Goal: Information Seeking & Learning: Learn about a topic

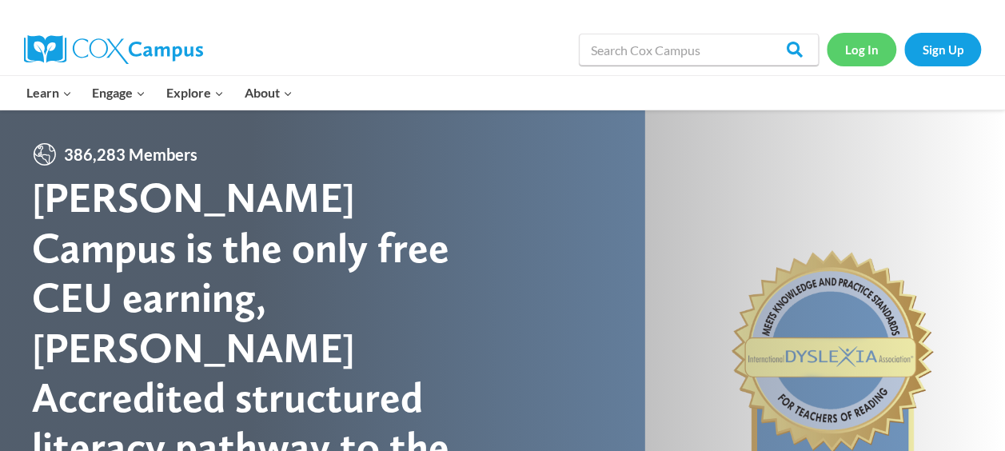
click at [861, 48] on link "Log In" at bounding box center [862, 49] width 70 height 33
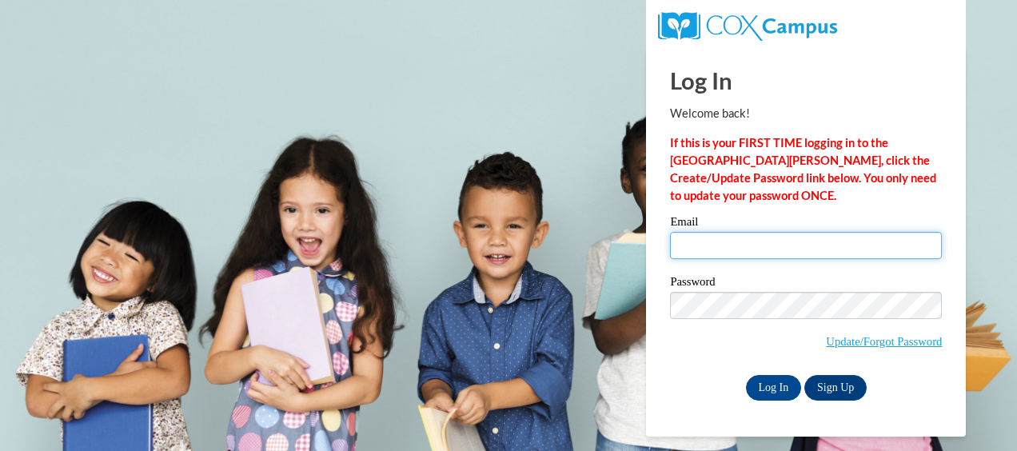
click at [758, 245] on input "Email" at bounding box center [806, 245] width 272 height 27
type input "nwardh@gmail.com"
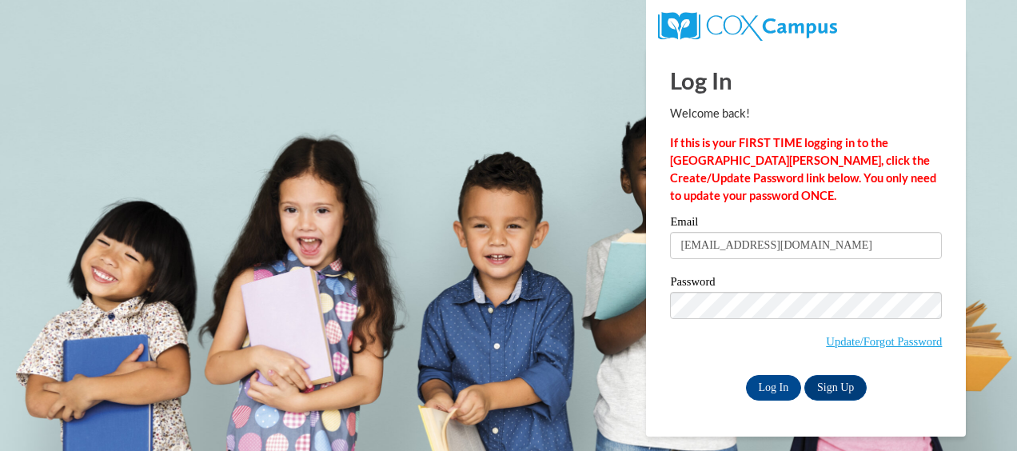
click at [760, 291] on div "Password Update/Forgot Password" at bounding box center [806, 323] width 272 height 94
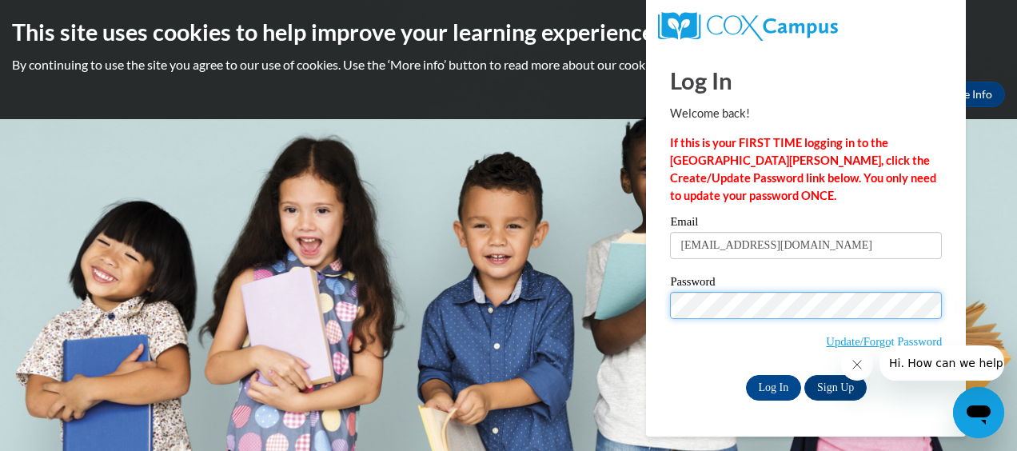
click at [746, 375] on input "Log In" at bounding box center [774, 388] width 56 height 26
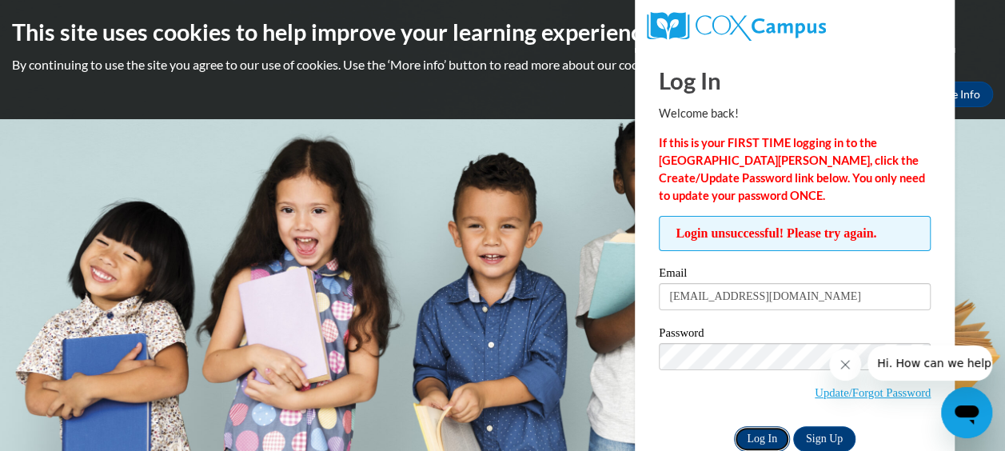
click at [777, 437] on input "Log In" at bounding box center [762, 439] width 56 height 26
click at [757, 441] on input "Log In" at bounding box center [762, 439] width 56 height 26
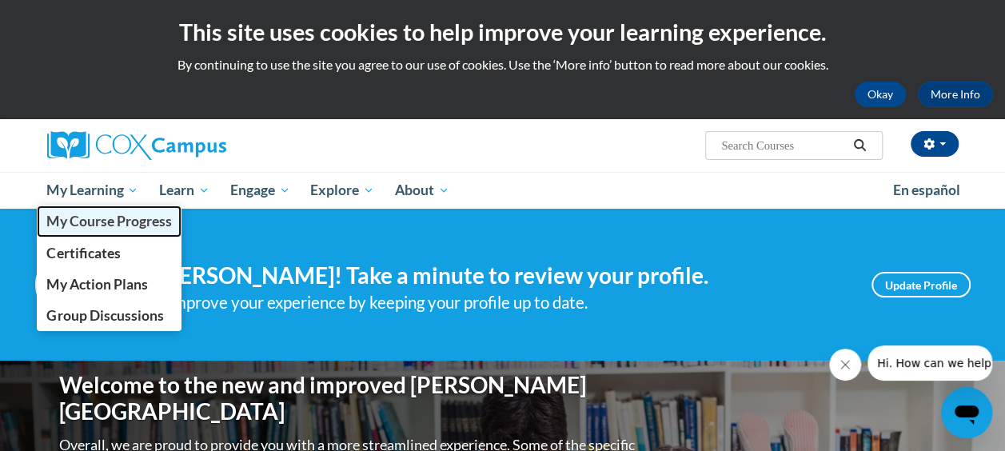
click at [104, 222] on span "My Course Progress" at bounding box center [108, 221] width 125 height 17
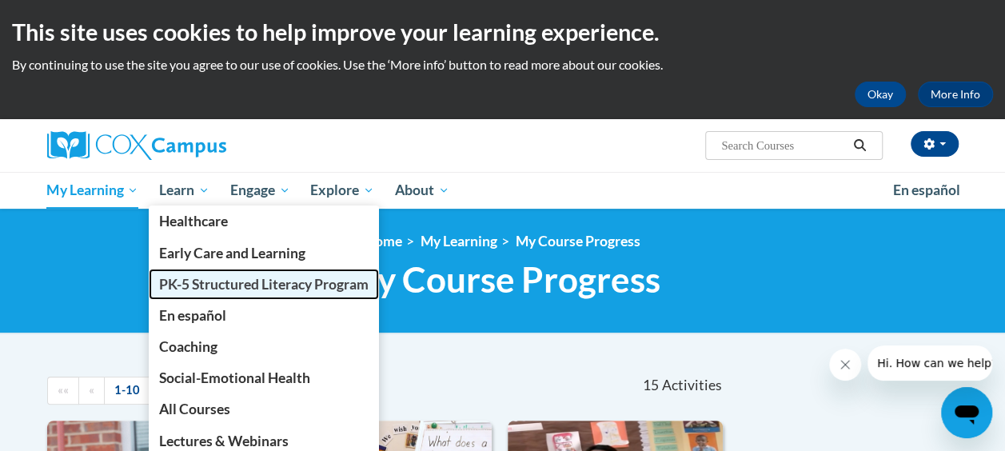
click at [218, 279] on span "PK-5 Structured Literacy Program" at bounding box center [264, 284] width 210 height 17
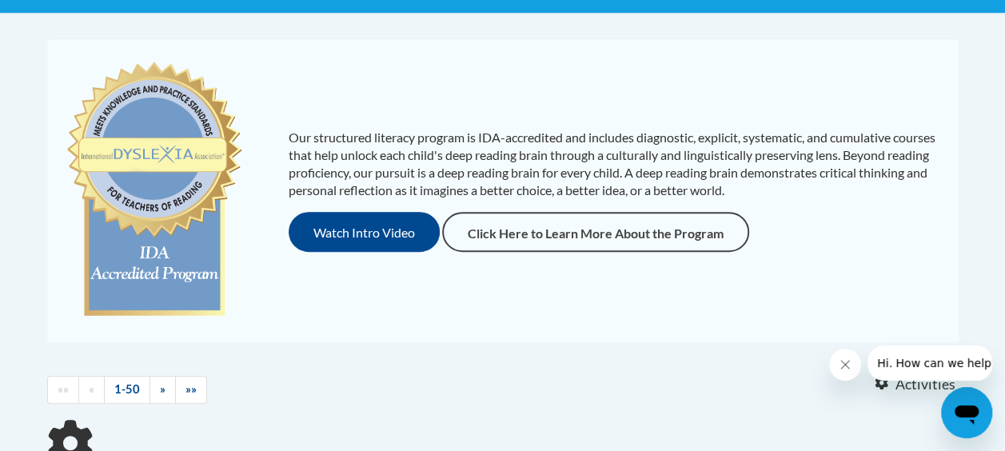
scroll to position [240, 0]
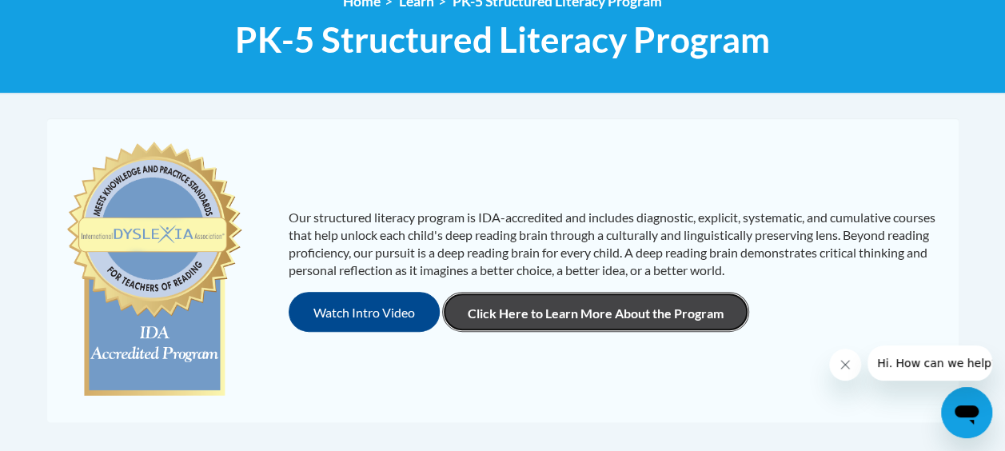
click at [655, 312] on link "Click Here to Learn More About the Program" at bounding box center [595, 312] width 307 height 40
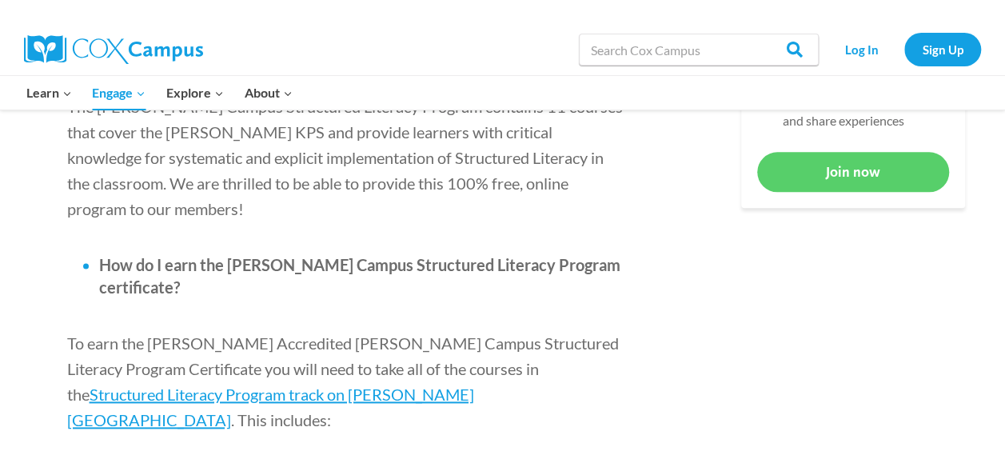
scroll to position [960, 0]
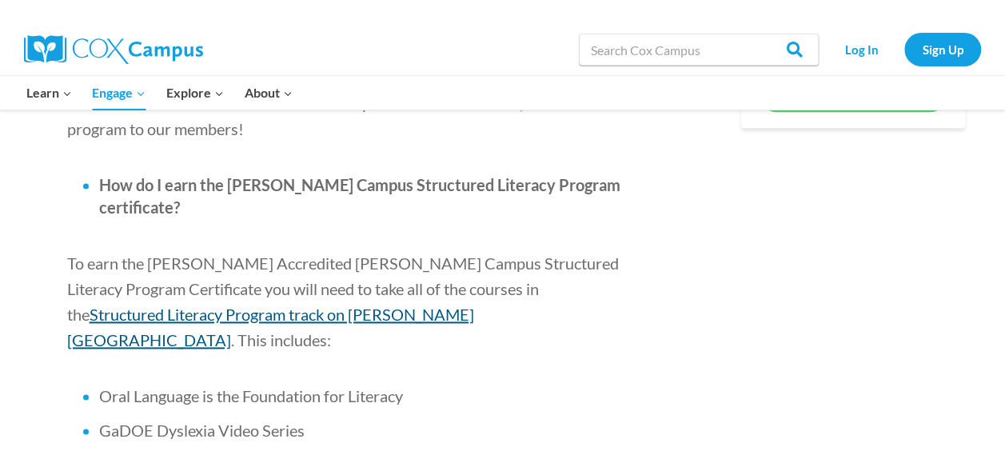
click at [474, 305] on span "Structured Literacy Program track on [PERSON_NAME][GEOGRAPHIC_DATA]" at bounding box center [270, 327] width 407 height 45
